Goal: Task Accomplishment & Management: Use online tool/utility

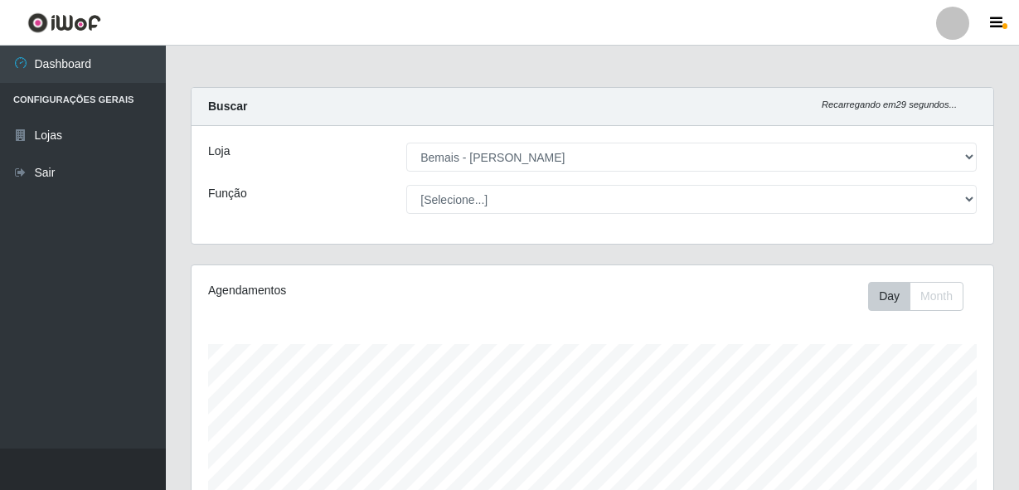
select select "230"
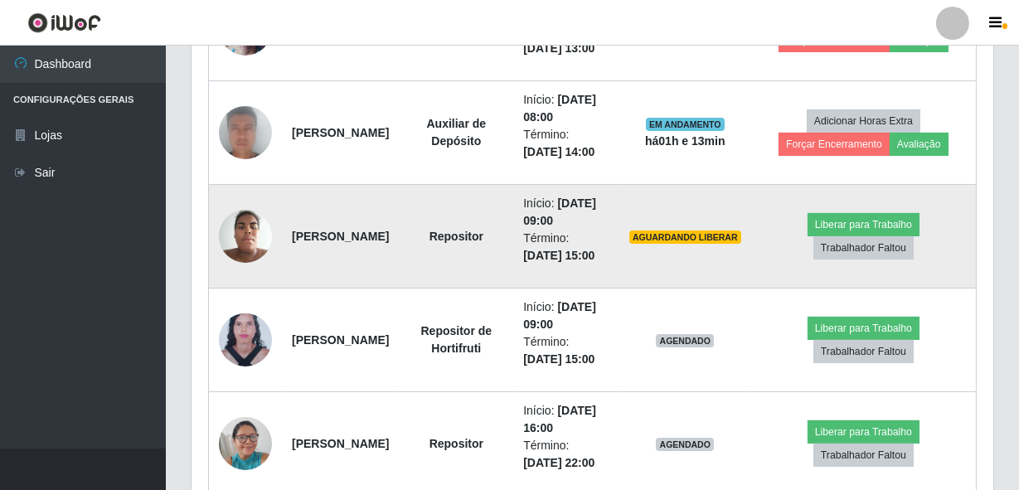
scroll to position [767, 0]
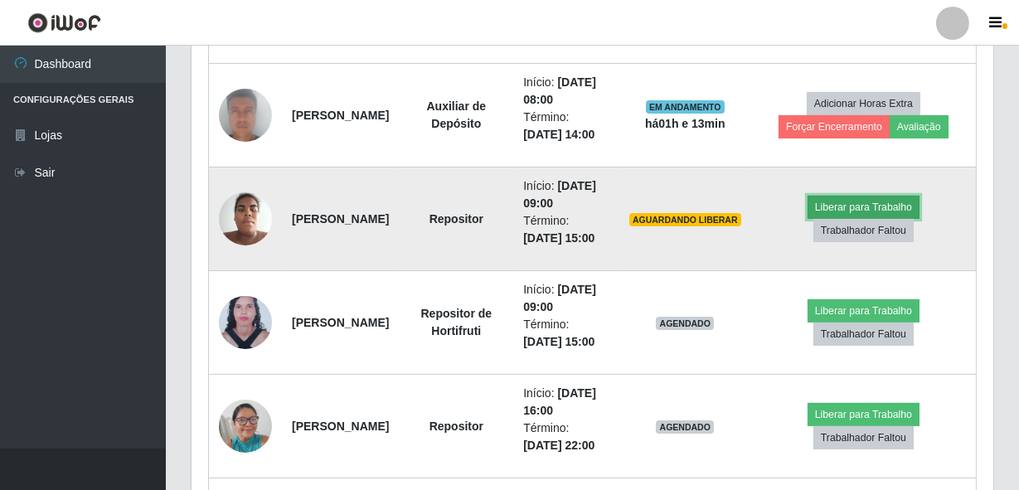
click at [918, 219] on button "Liberar para Trabalho" at bounding box center [864, 207] width 112 height 23
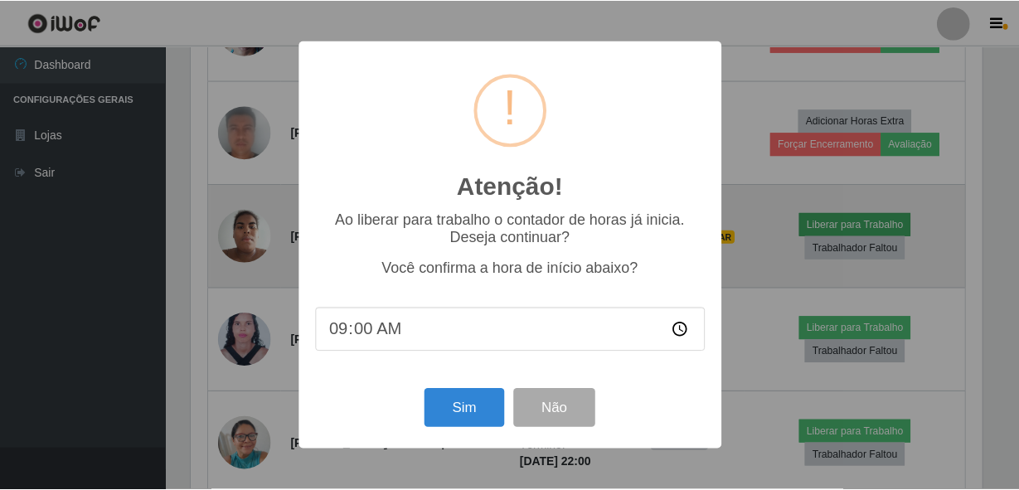
scroll to position [344, 795]
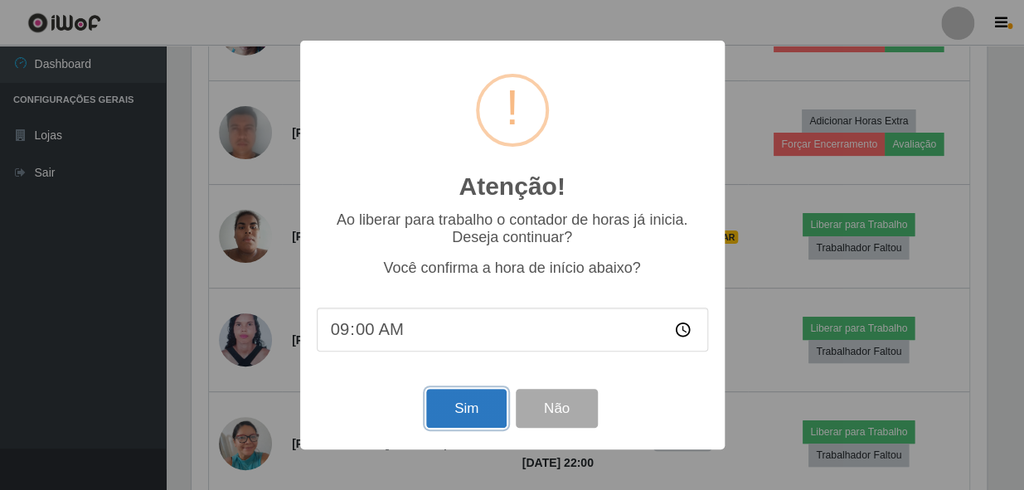
click at [480, 408] on button "Sim" at bounding box center [466, 408] width 80 height 39
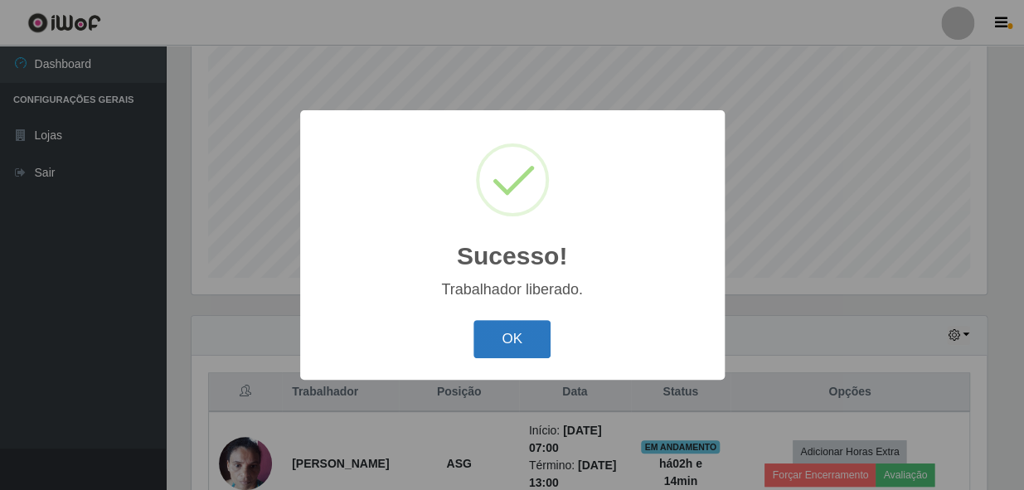
click at [505, 340] on button "OK" at bounding box center [512, 339] width 77 height 39
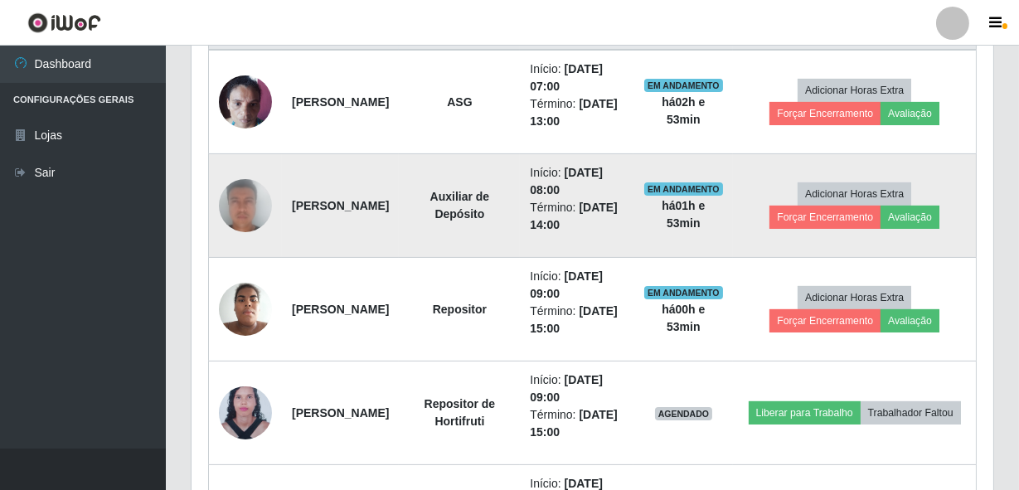
scroll to position [767, 0]
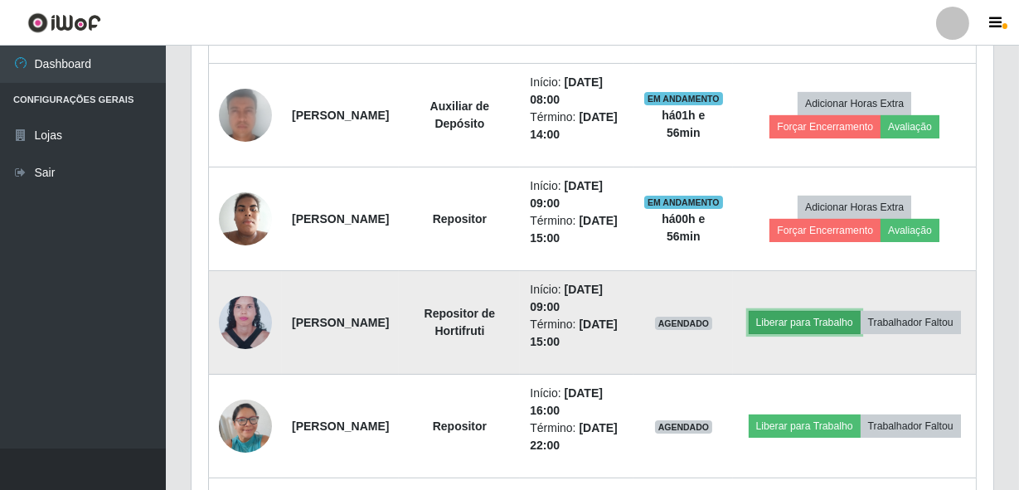
click at [861, 311] on button "Liberar para Trabalho" at bounding box center [805, 322] width 112 height 23
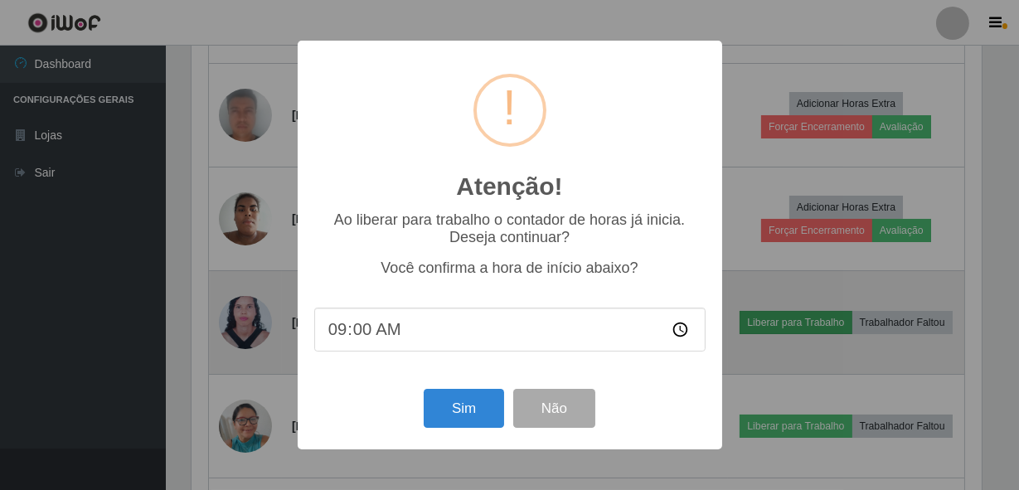
scroll to position [344, 795]
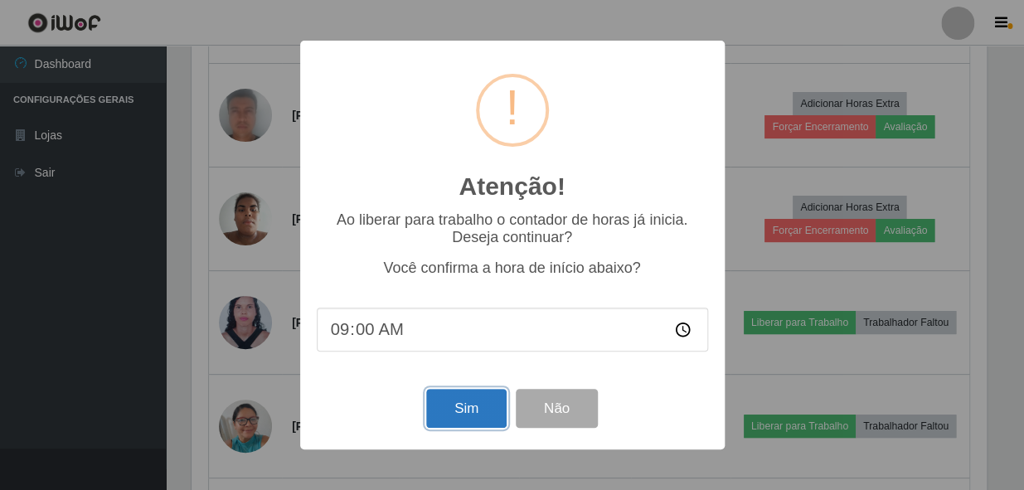
click at [470, 414] on button "Sim" at bounding box center [466, 408] width 80 height 39
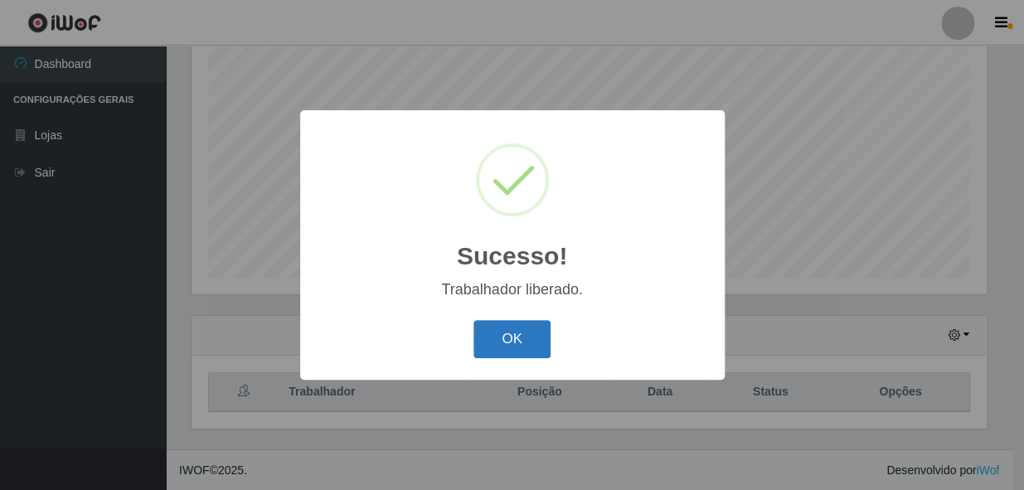
click at [527, 324] on button "OK" at bounding box center [512, 339] width 77 height 39
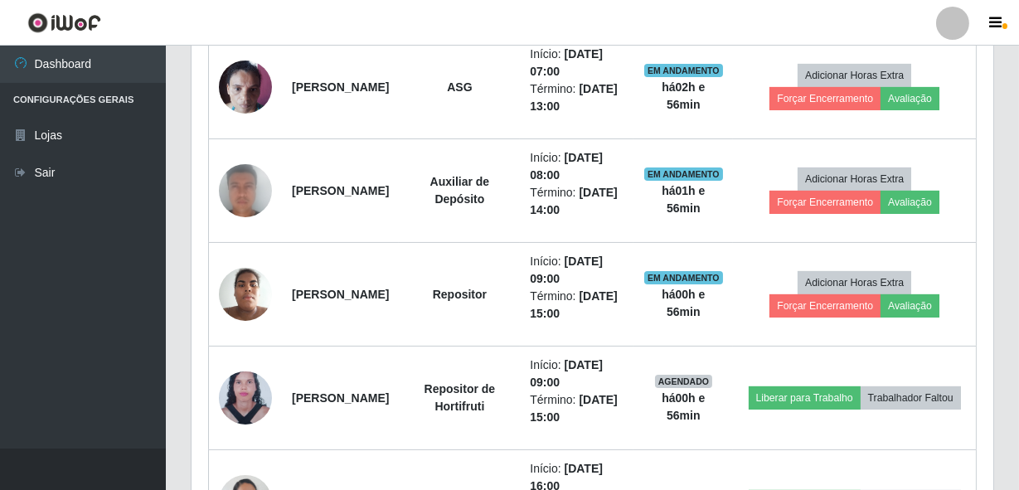
scroll to position [767, 0]
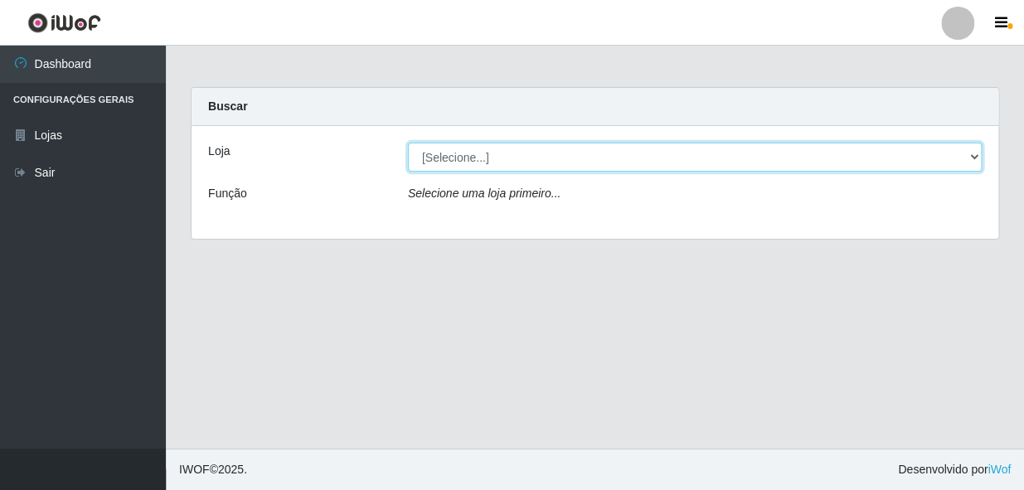
click at [459, 150] on select "[Selecione...] [PERSON_NAME]" at bounding box center [695, 157] width 574 height 29
select select "230"
click at [408, 143] on select "[Selecione...] [PERSON_NAME]" at bounding box center [695, 157] width 574 height 29
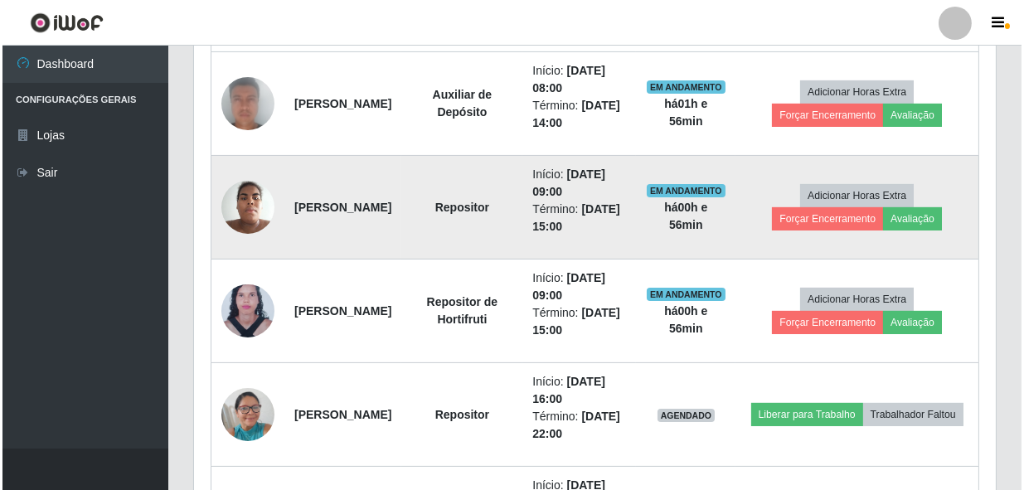
scroll to position [679, 0]
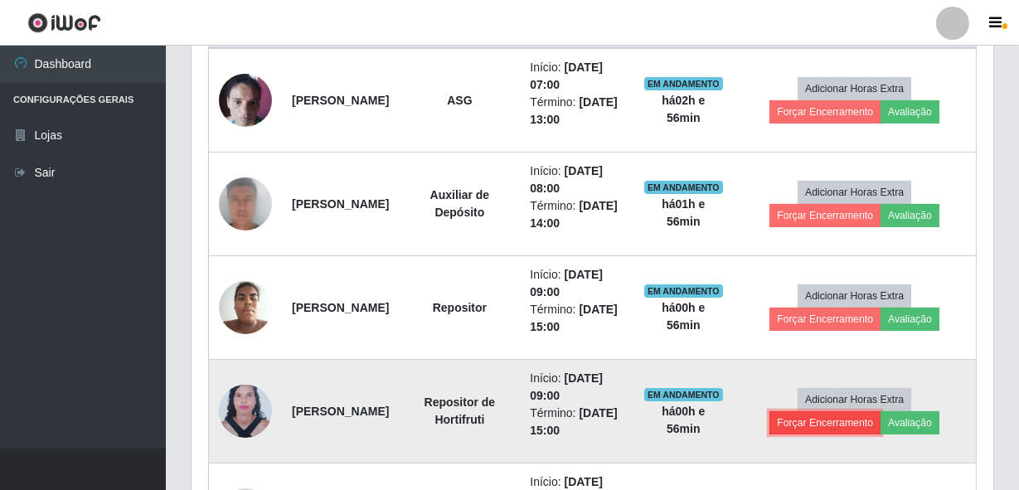
click at [806, 421] on button "Forçar Encerramento" at bounding box center [825, 422] width 111 height 23
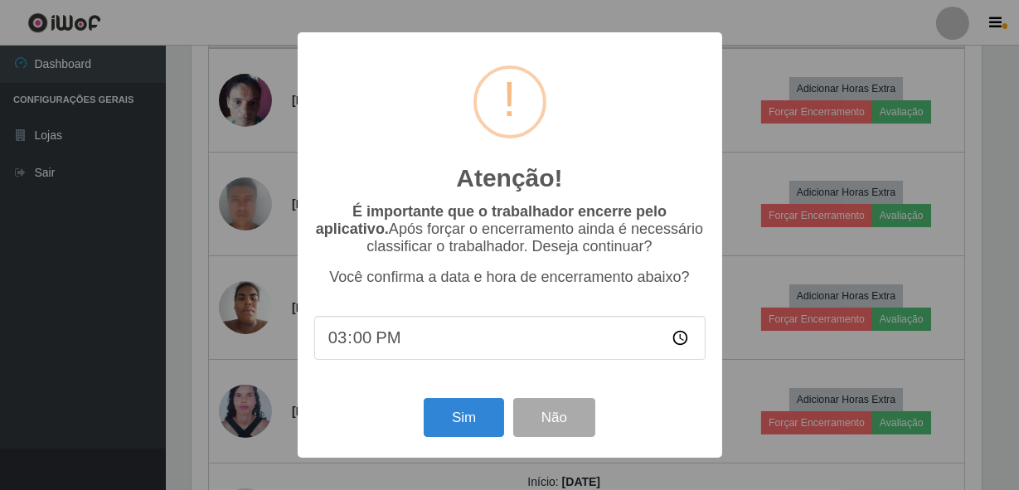
scroll to position [344, 795]
click at [367, 344] on input "15:00" at bounding box center [513, 338] width 392 height 44
click at [344, 347] on input "15:00" at bounding box center [513, 338] width 392 height 44
type input "09:05"
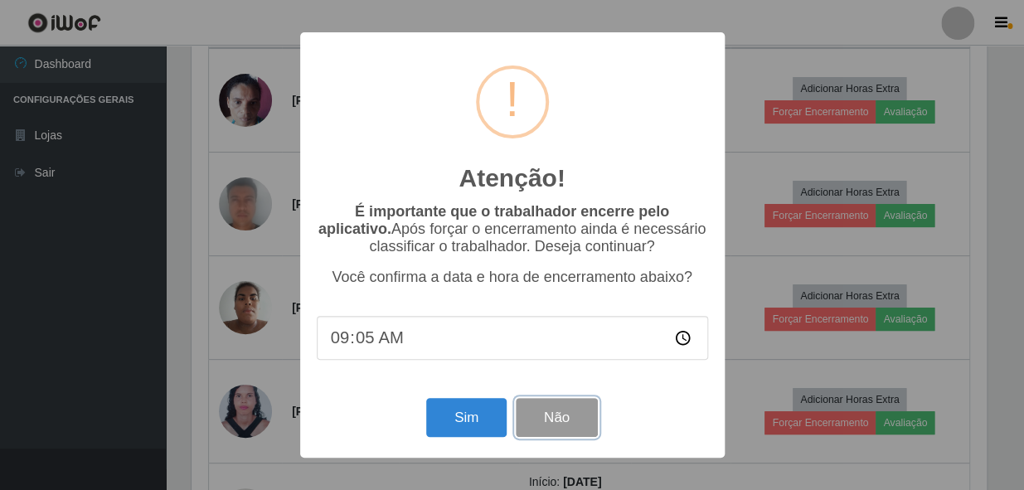
click at [551, 426] on button "Não" at bounding box center [557, 417] width 82 height 39
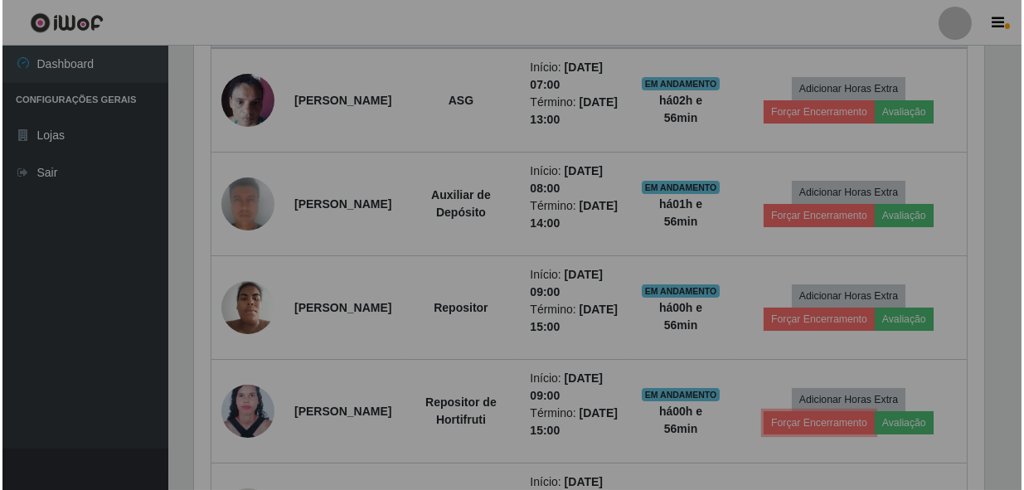
scroll to position [344, 802]
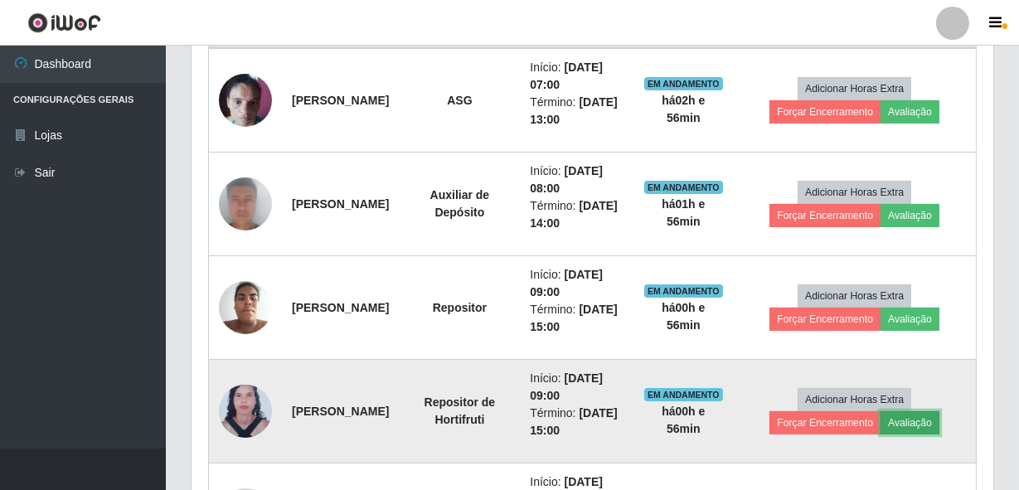
click at [909, 417] on button "Avaliação" at bounding box center [910, 422] width 59 height 23
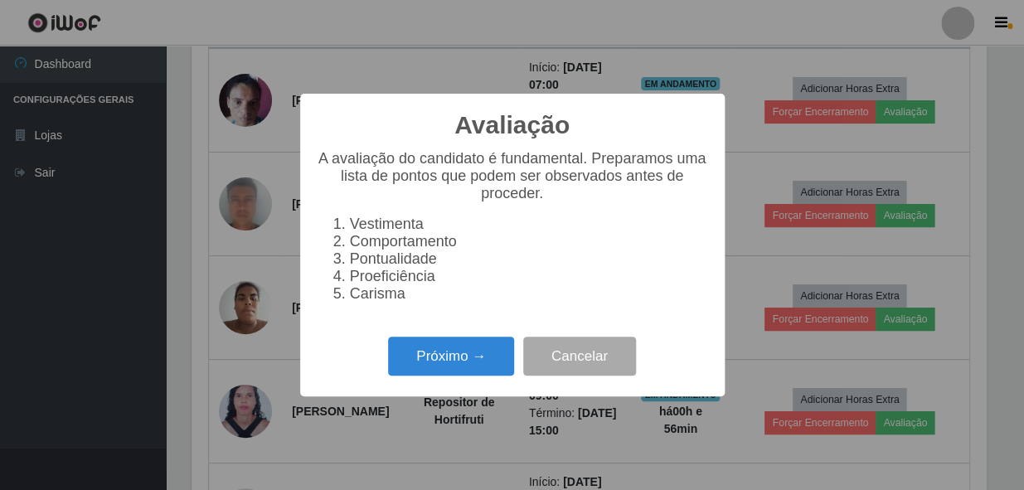
scroll to position [344, 795]
click at [471, 372] on button "Próximo →" at bounding box center [451, 356] width 126 height 39
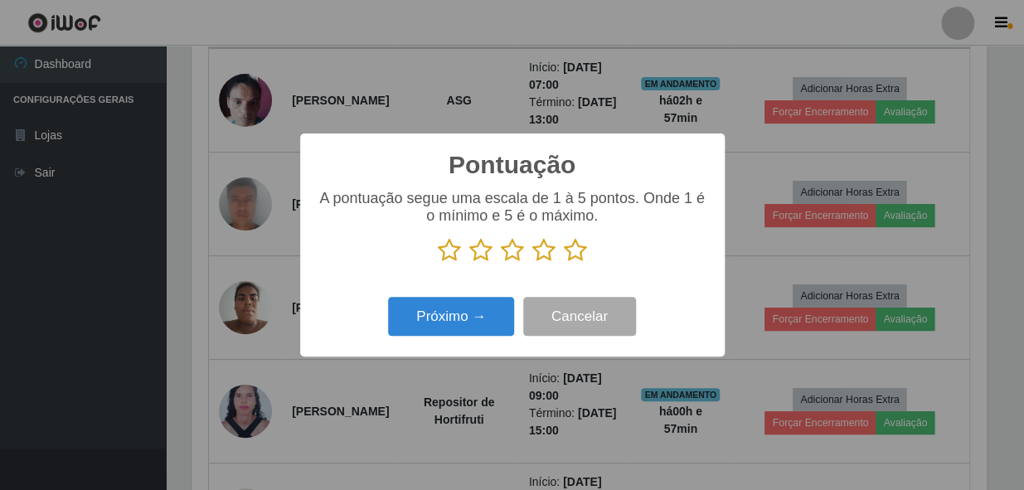
click at [567, 253] on icon at bounding box center [575, 250] width 23 height 25
click at [564, 263] on input "radio" at bounding box center [564, 263] width 0 height 0
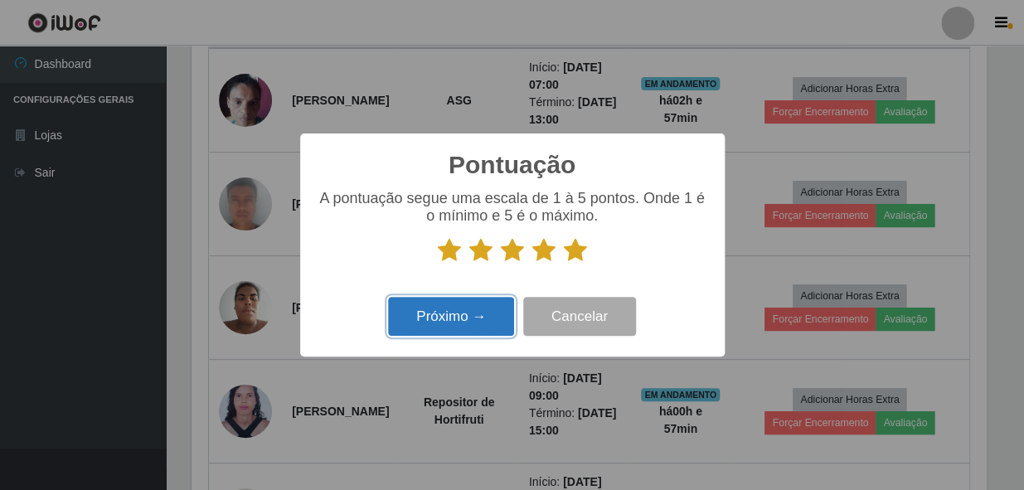
click at [481, 309] on button "Próximo →" at bounding box center [451, 316] width 126 height 39
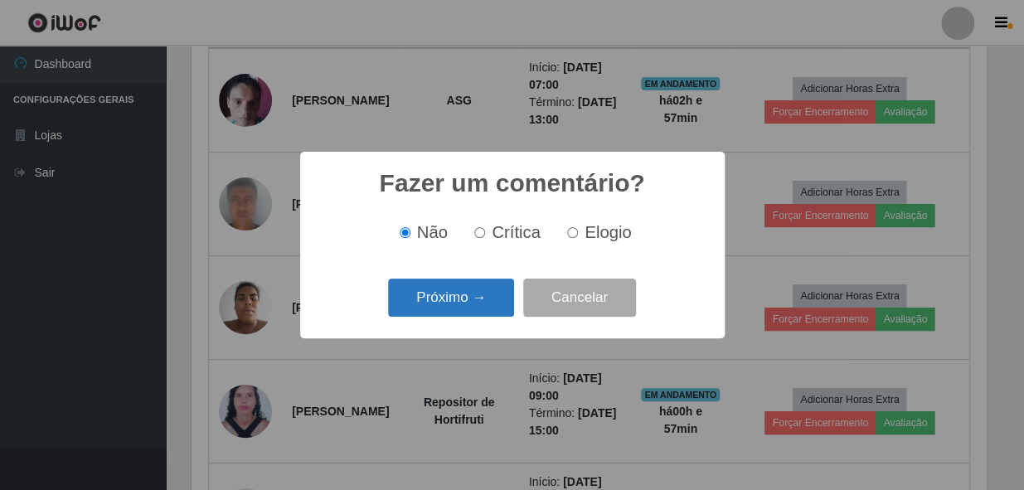
click at [450, 299] on button "Próximo →" at bounding box center [451, 298] width 126 height 39
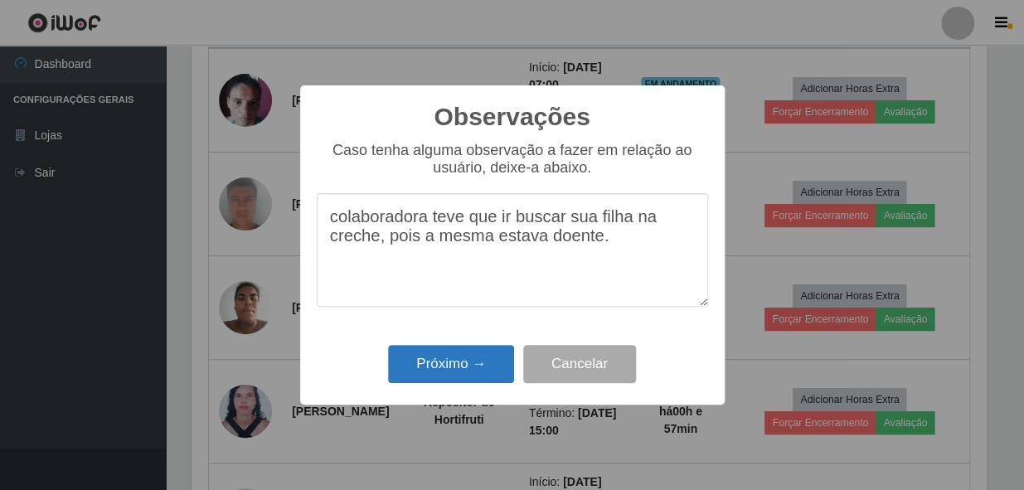
type textarea "colaboradora teve que ir buscar sua filha na creche, pois a mesma estava doente."
click at [455, 359] on button "Próximo →" at bounding box center [451, 364] width 126 height 39
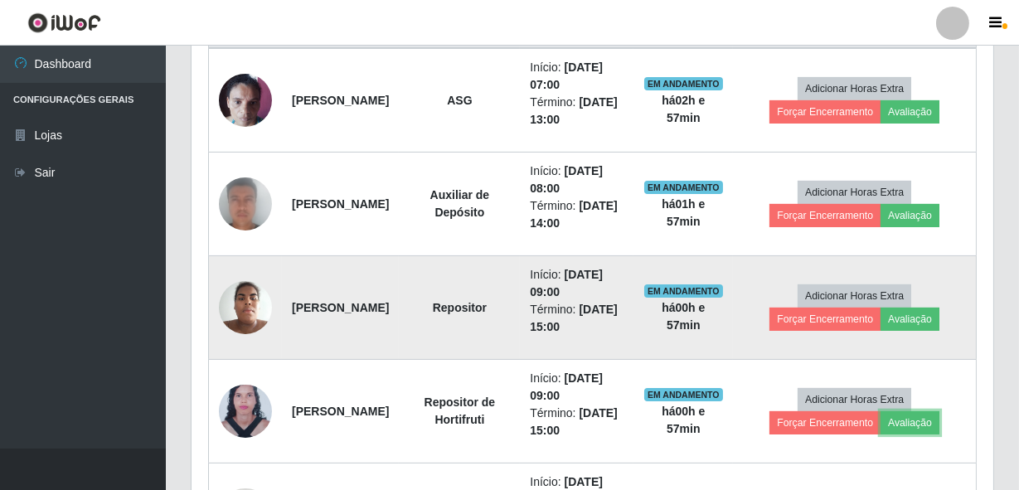
scroll to position [344, 802]
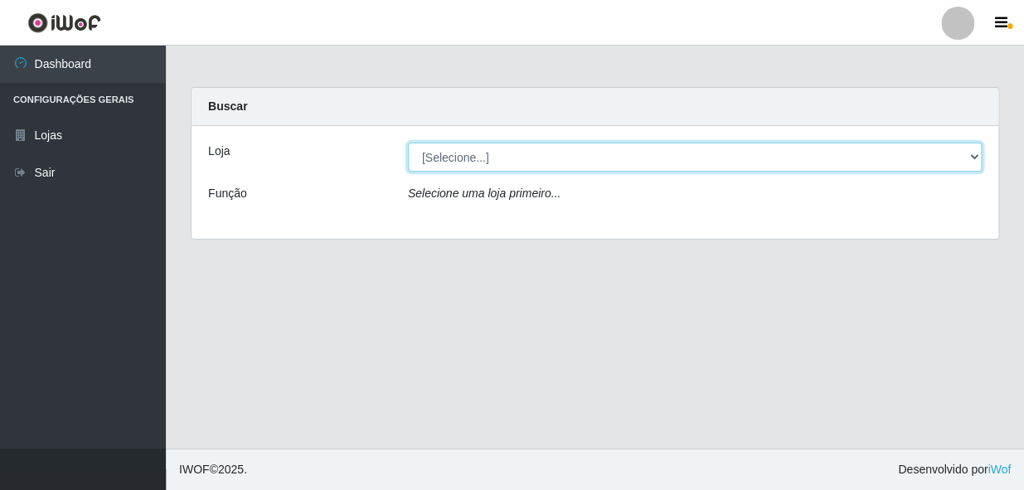
click at [454, 153] on select "[Selecione...] [PERSON_NAME]" at bounding box center [695, 157] width 574 height 29
select select "230"
click at [408, 143] on select "[Selecione...] [PERSON_NAME]" at bounding box center [695, 157] width 574 height 29
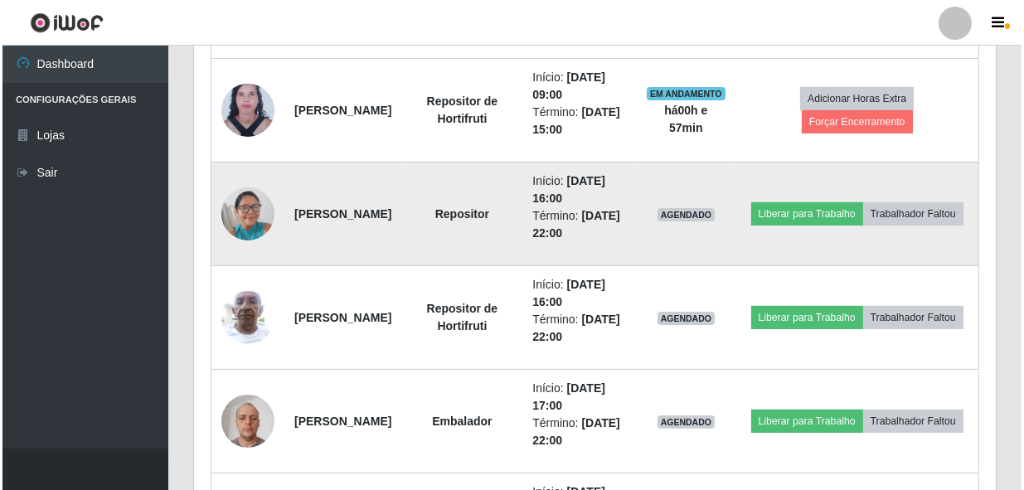
scroll to position [904, 0]
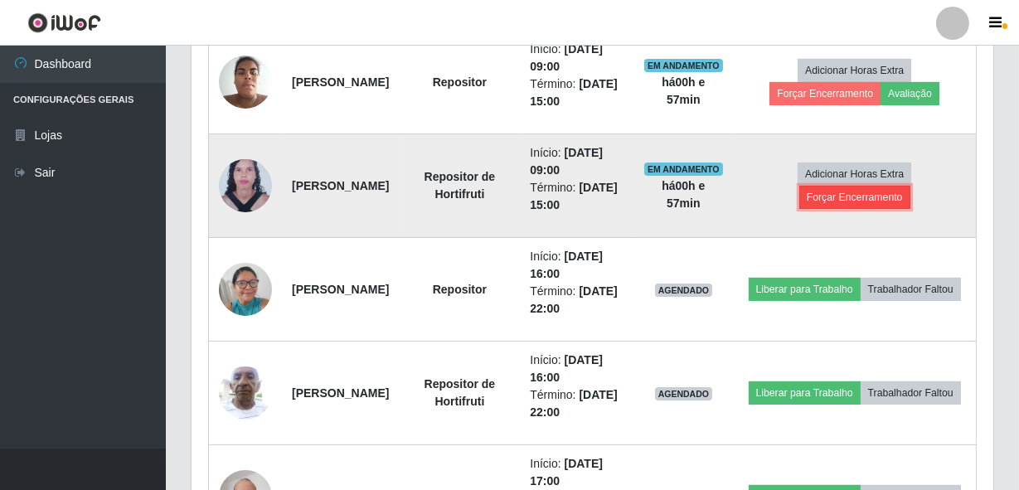
click at [853, 196] on button "Forçar Encerramento" at bounding box center [855, 197] width 111 height 23
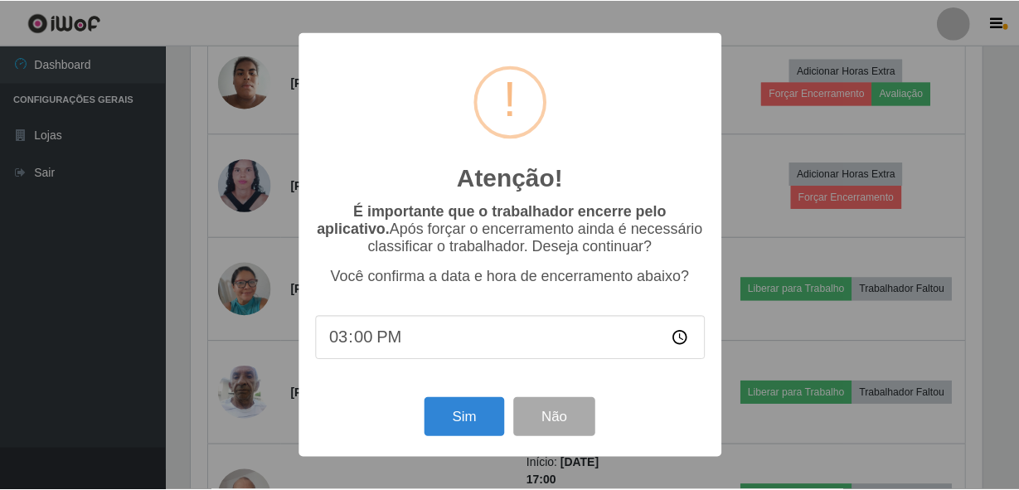
scroll to position [344, 795]
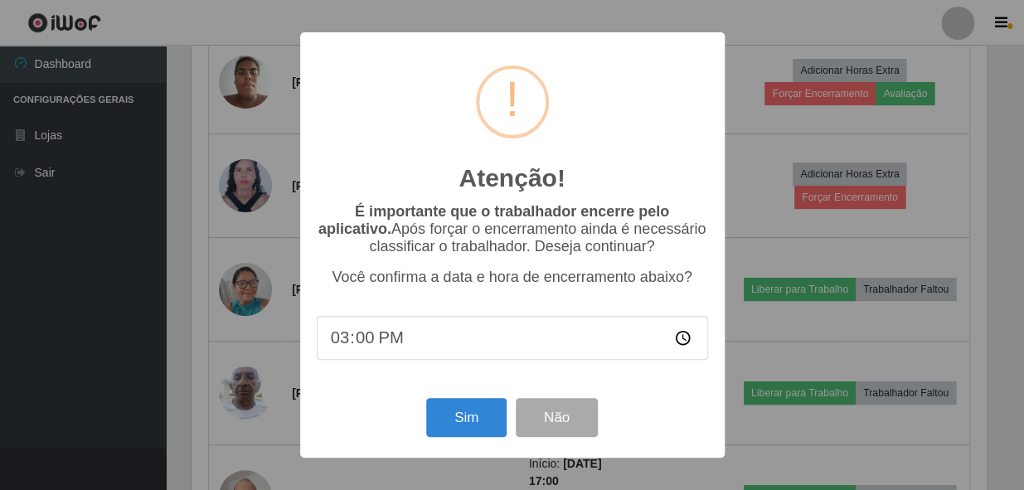
click at [356, 338] on input "15:00" at bounding box center [513, 338] width 392 height 44
click at [340, 342] on input "15:00" at bounding box center [513, 338] width 392 height 44
type input "09:05"
click at [465, 423] on button "Sim" at bounding box center [466, 417] width 80 height 39
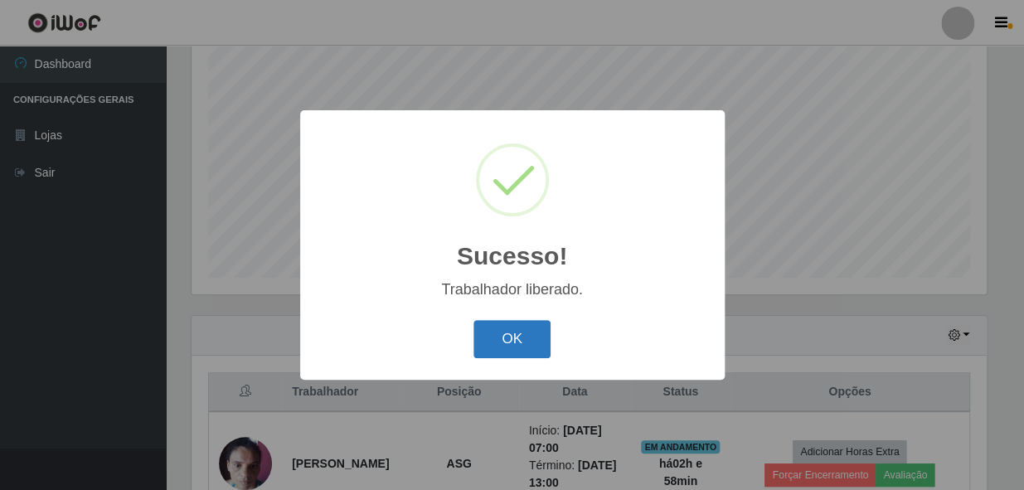
click at [515, 344] on button "OK" at bounding box center [512, 339] width 77 height 39
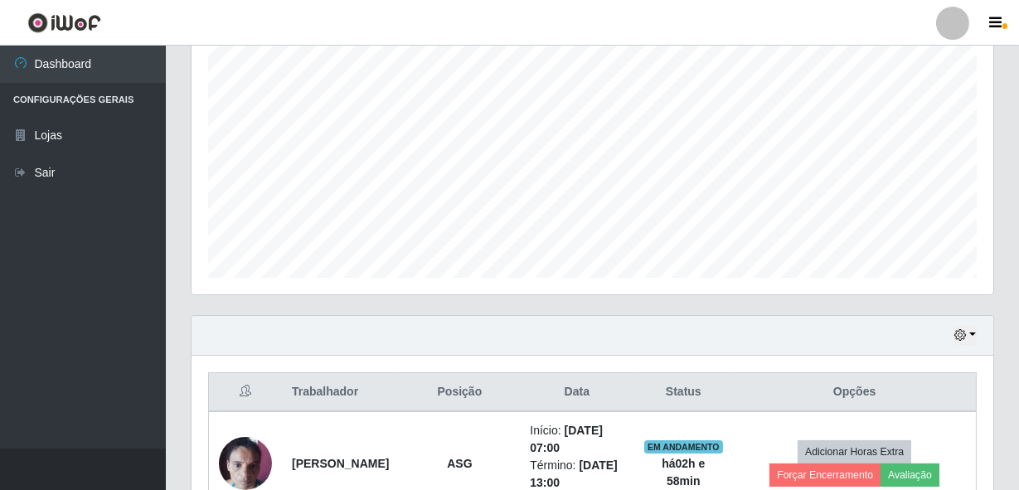
scroll to position [344, 802]
